Goal: Transaction & Acquisition: Purchase product/service

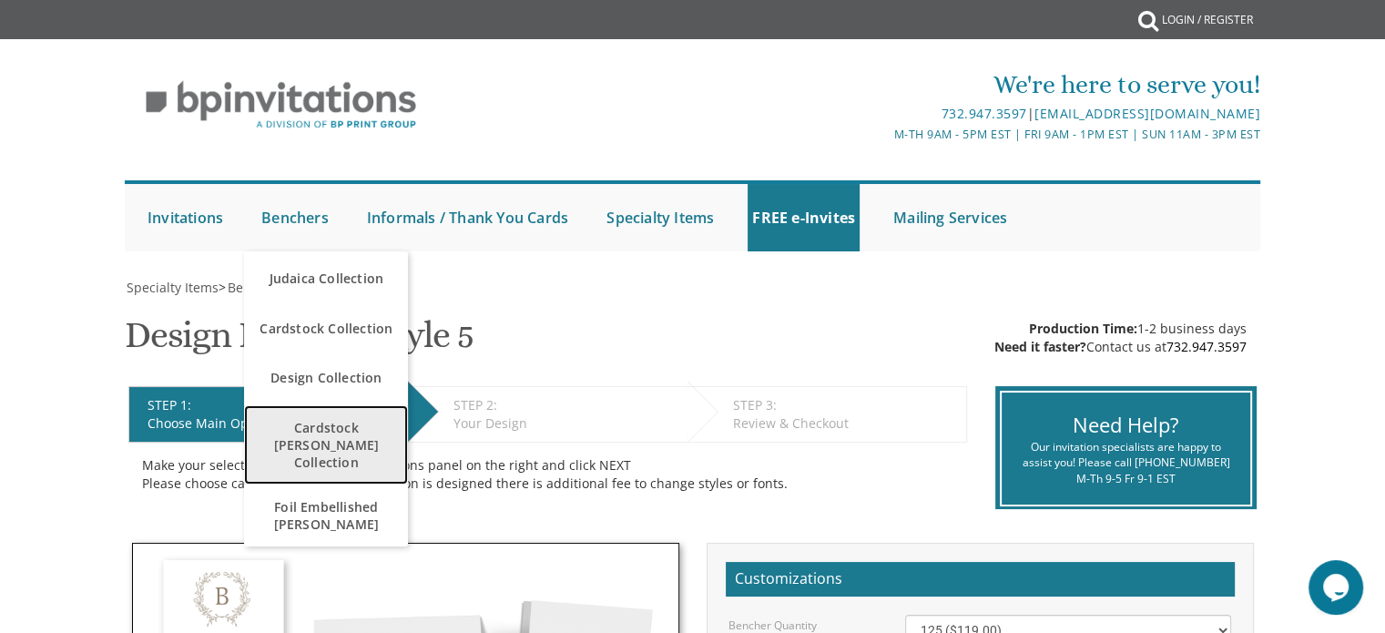
click at [335, 430] on span "Cardstock [PERSON_NAME] Collection" at bounding box center [326, 445] width 155 height 70
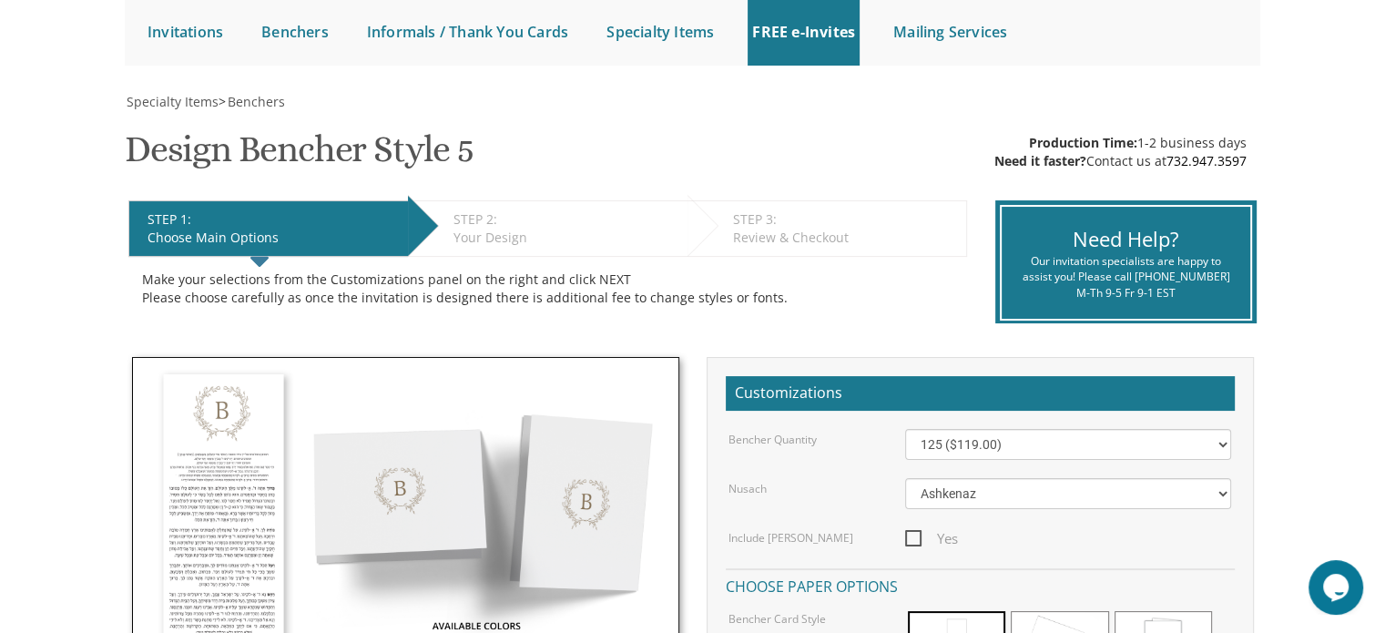
scroll to position [312, 0]
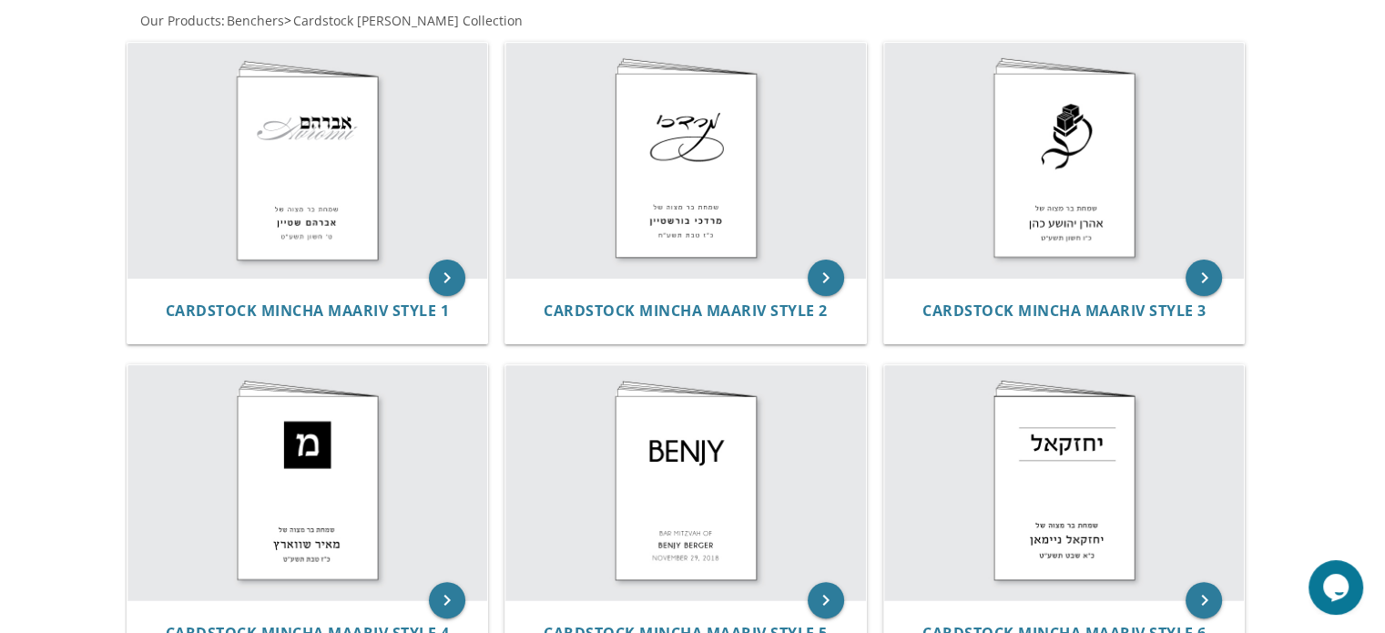
scroll to position [413, 0]
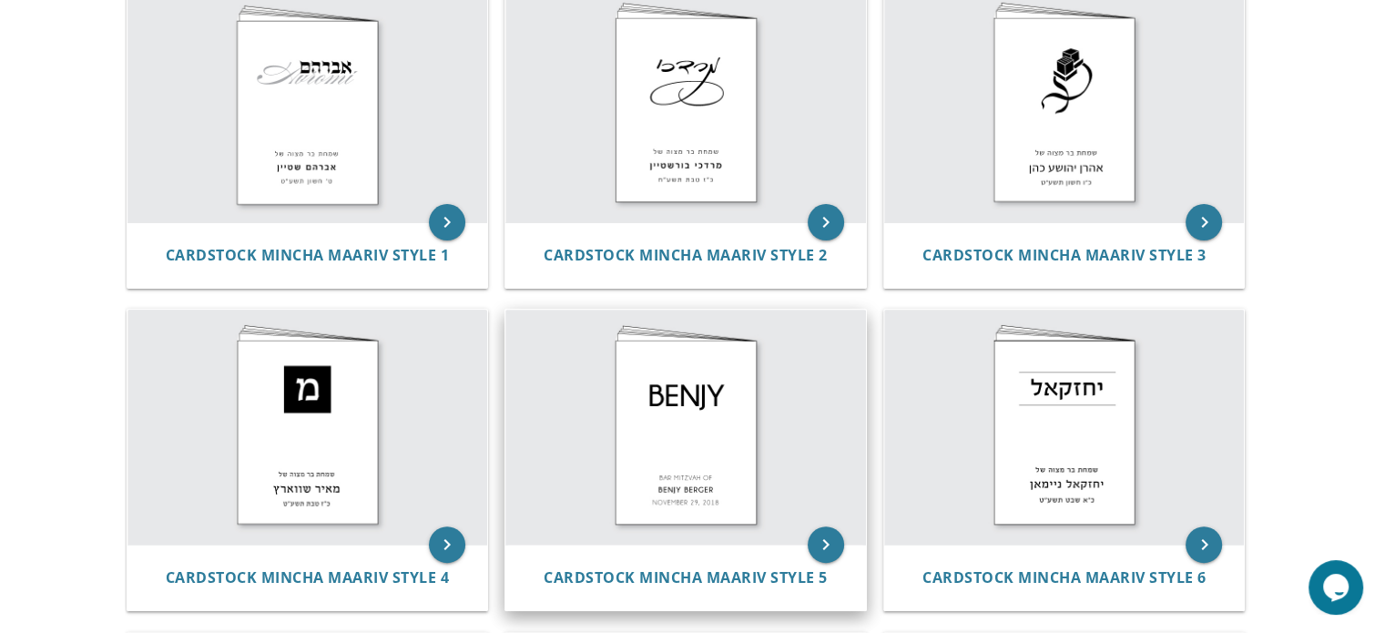
click at [695, 422] on img at bounding box center [686, 427] width 361 height 235
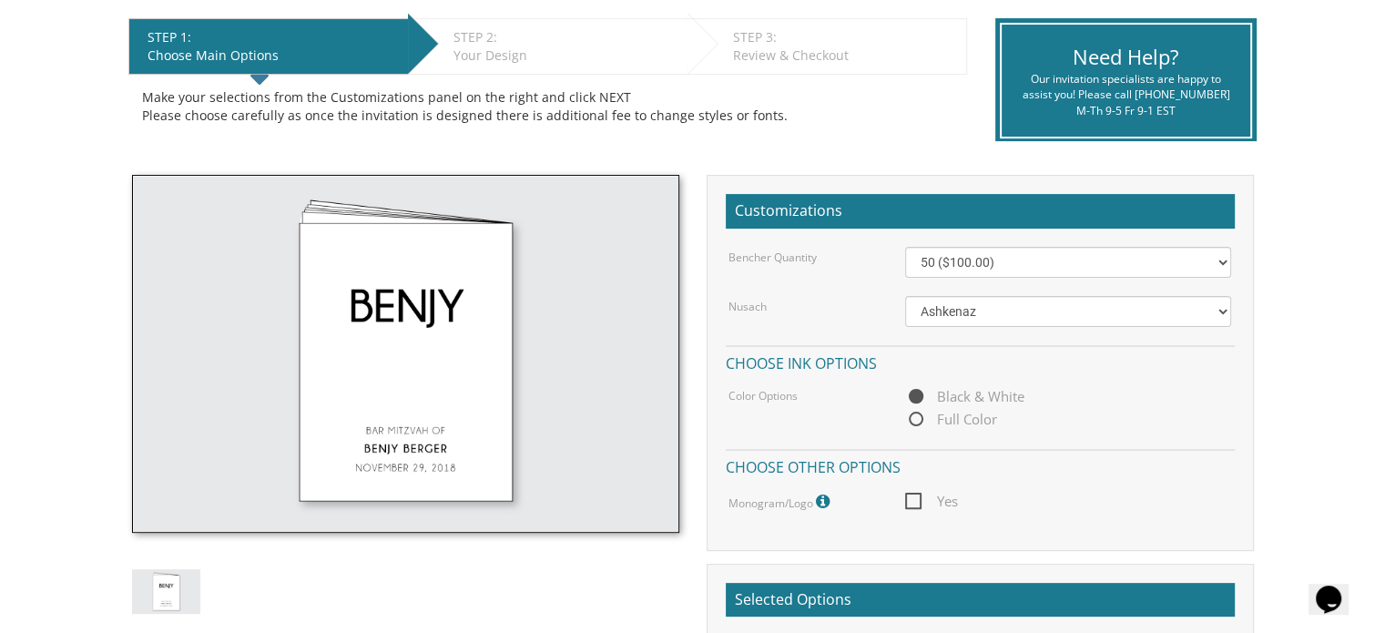
scroll to position [445, 0]
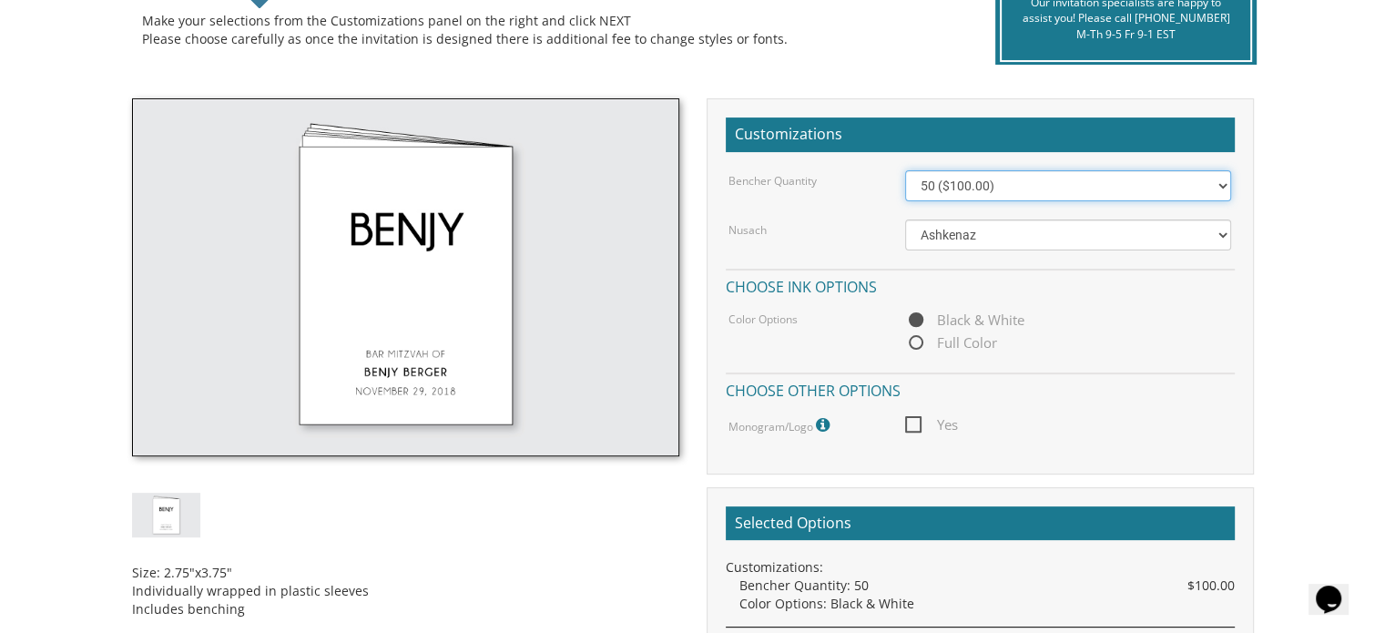
click at [1036, 185] on select "50 ($100.00) 60 ($120.00) 70 ($140.00) 80 ($160.00) 90 ($180.00) 100 ($200.00) …" at bounding box center [1068, 185] width 326 height 31
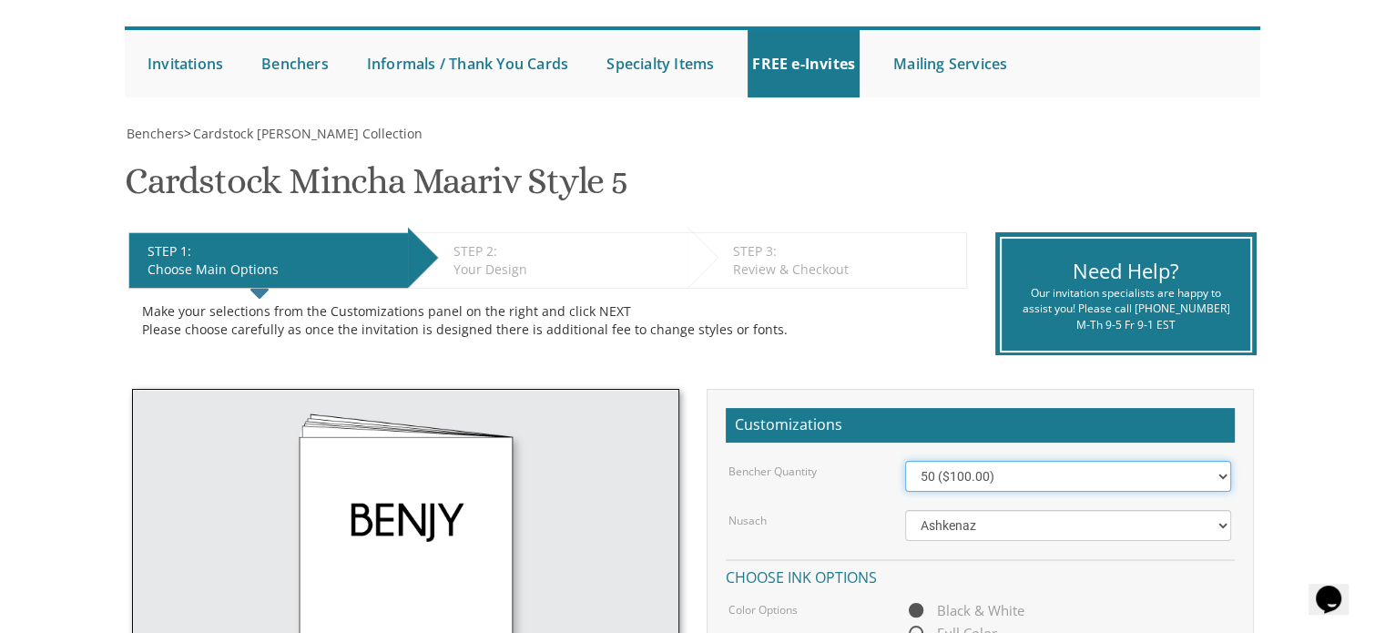
scroll to position [86, 0]
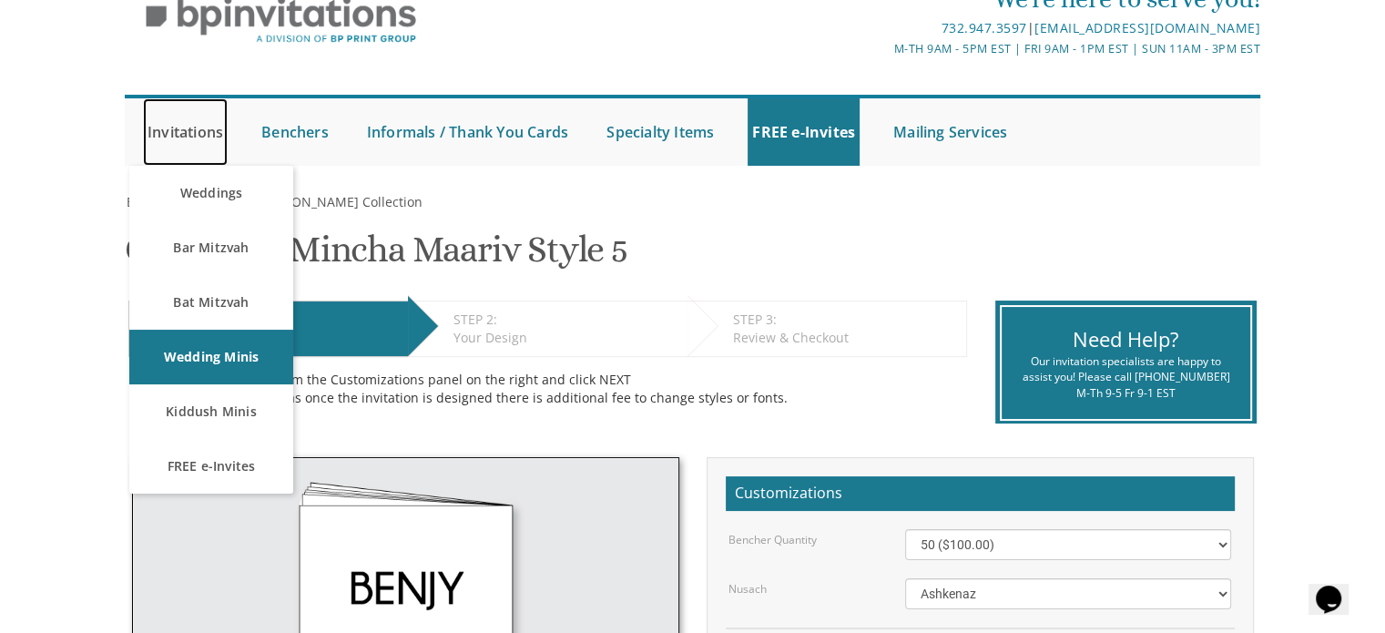
click at [188, 126] on link "Invitations" at bounding box center [185, 131] width 85 height 67
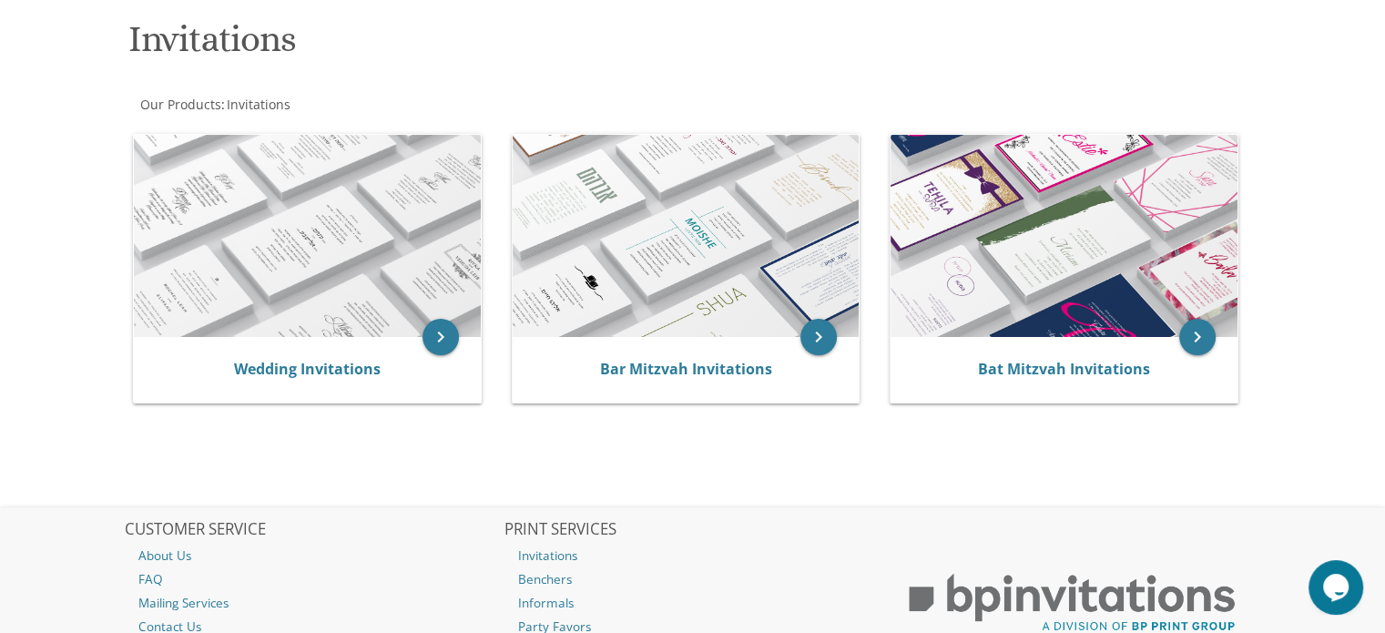
scroll to position [392, 0]
